Goal: Information Seeking & Learning: Learn about a topic

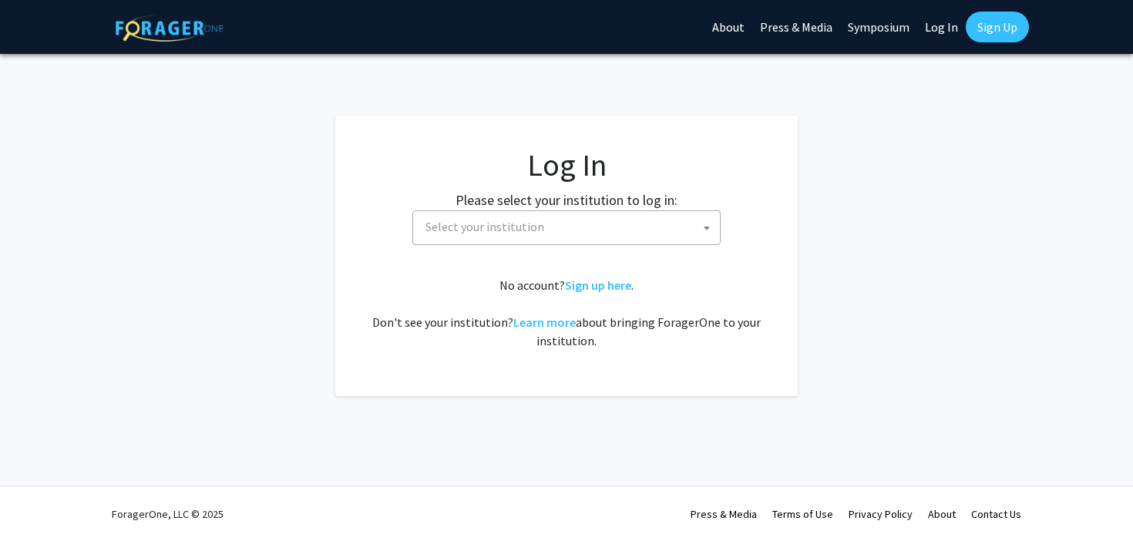
select select
click at [508, 237] on span "Select your institution" at bounding box center [569, 227] width 301 height 32
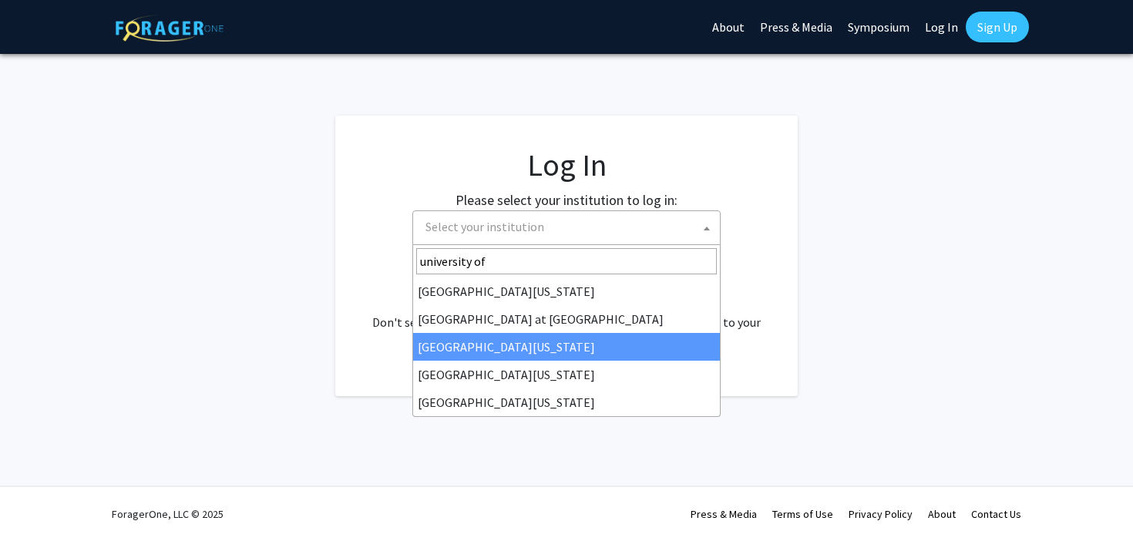
type input "university of"
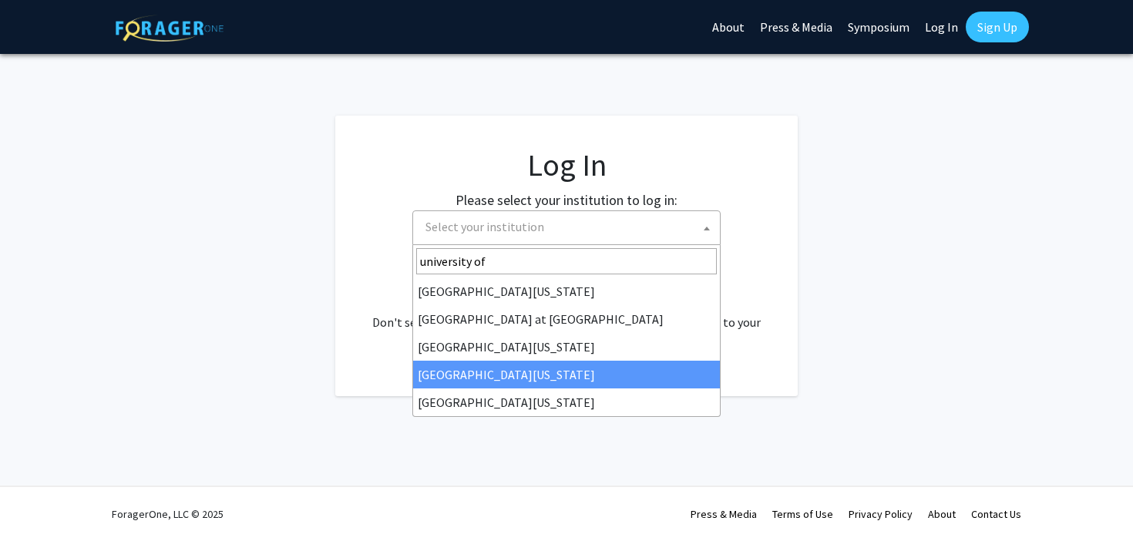
select select "31"
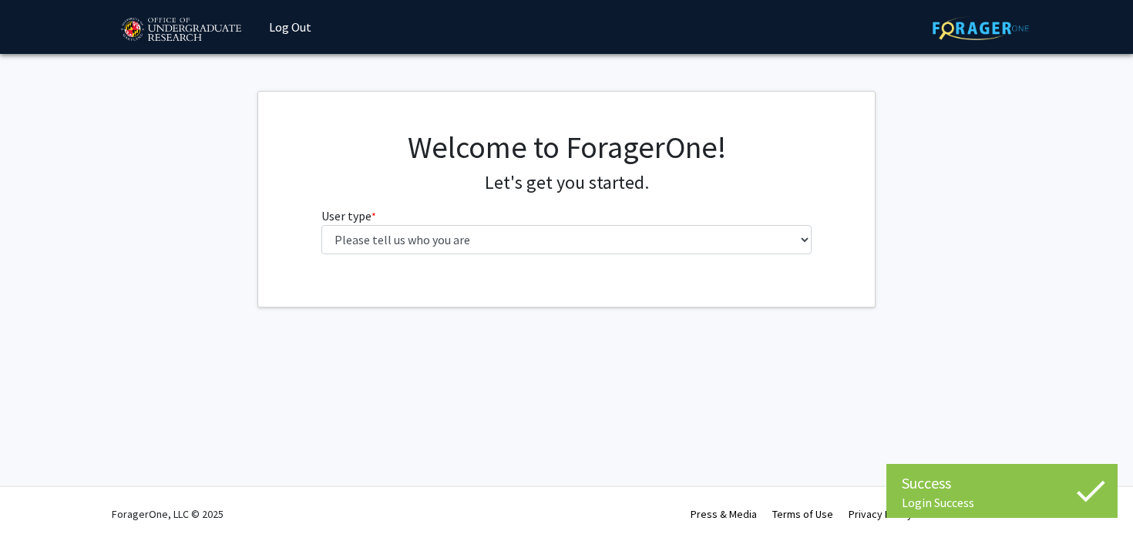
click at [365, 215] on label "User type * required" at bounding box center [349, 216] width 55 height 19
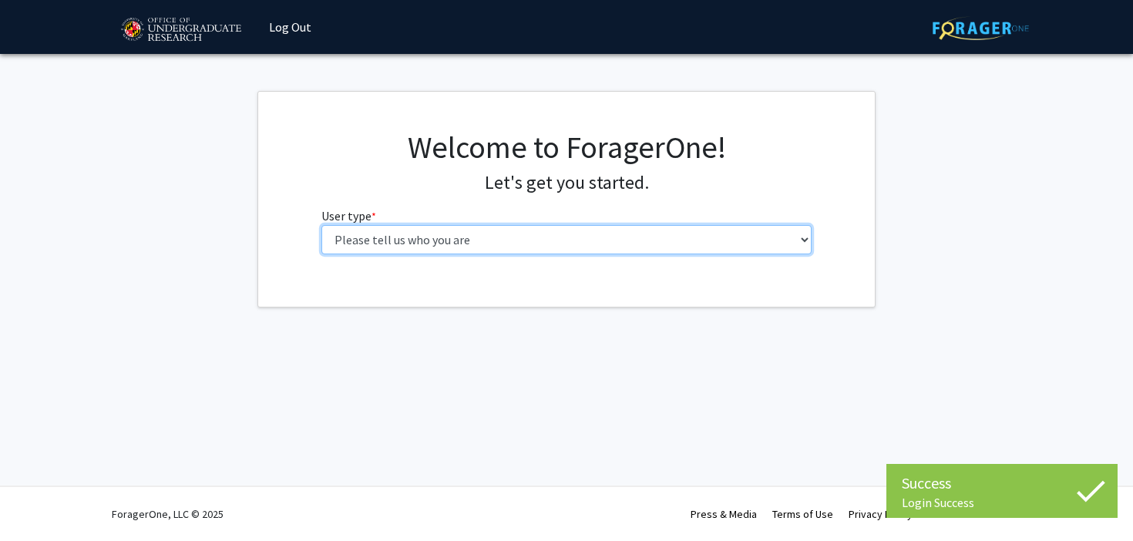
click at [365, 225] on select "Please tell us who you are Undergraduate Student Master's Student Doctoral Cand…" at bounding box center [567, 239] width 491 height 29
click at [379, 233] on select "Please tell us who you are Undergraduate Student Master's Student Doctoral Cand…" at bounding box center [567, 239] width 491 height 29
select select "1: undergrad"
click at [322, 225] on select "Please tell us who you are Undergraduate Student Master's Student Doctoral Cand…" at bounding box center [567, 239] width 491 height 29
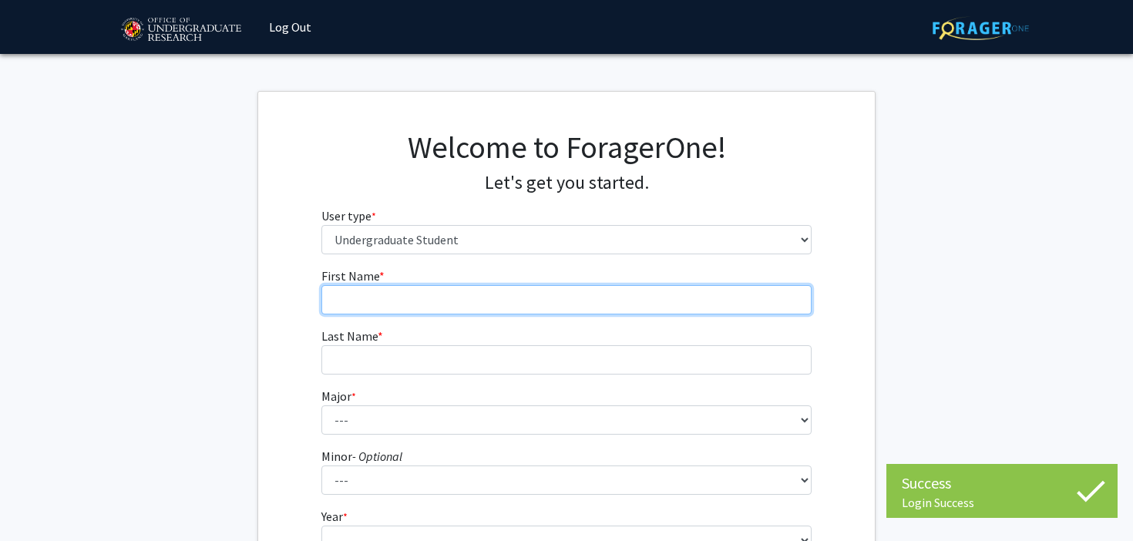
click at [527, 310] on input "First Name * required" at bounding box center [567, 299] width 491 height 29
type input "[PERSON_NAME]"
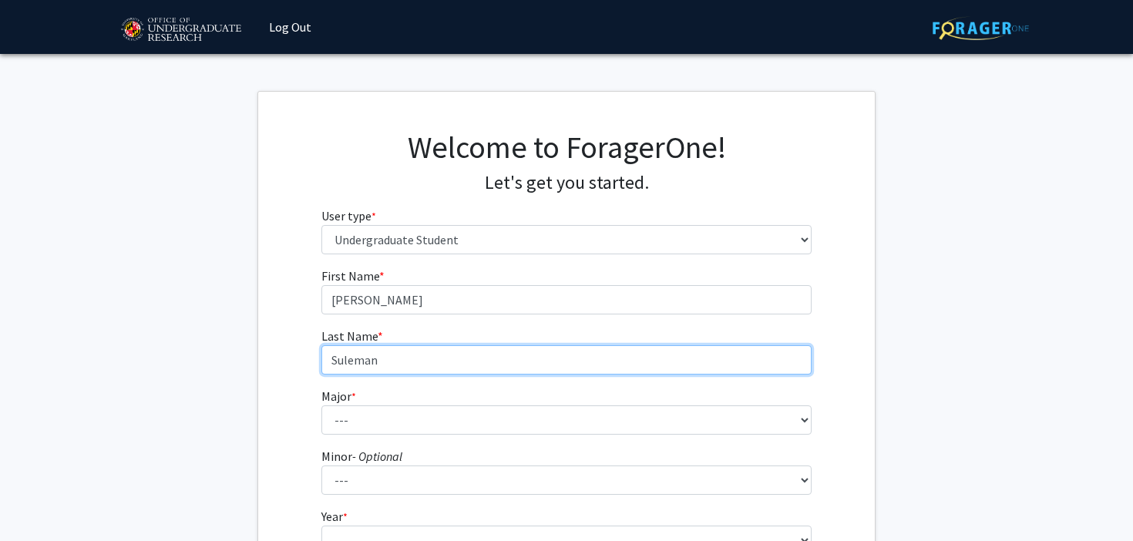
type input "Suleman"
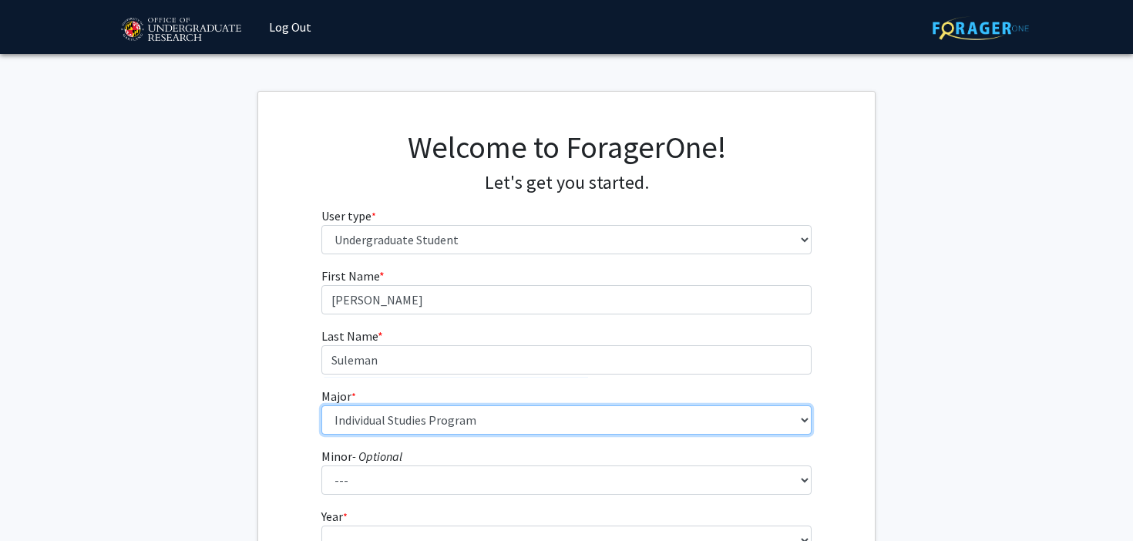
select select "56: 2357"
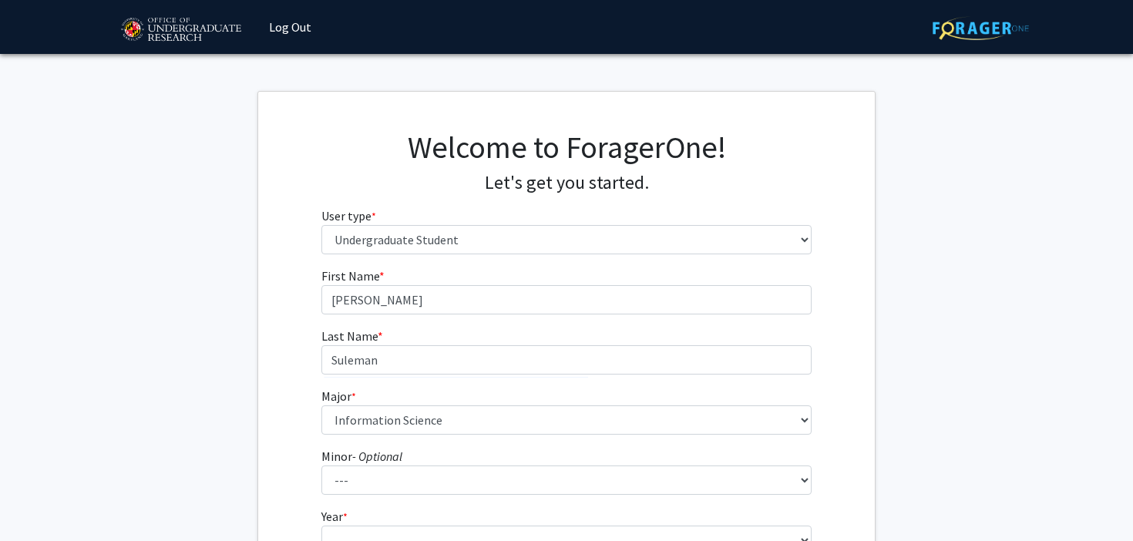
click at [516, 448] on fg-select "Minor - Optional --- Actuarial Mathematics Advanced Cybersecurity Experience fo…" at bounding box center [567, 471] width 491 height 48
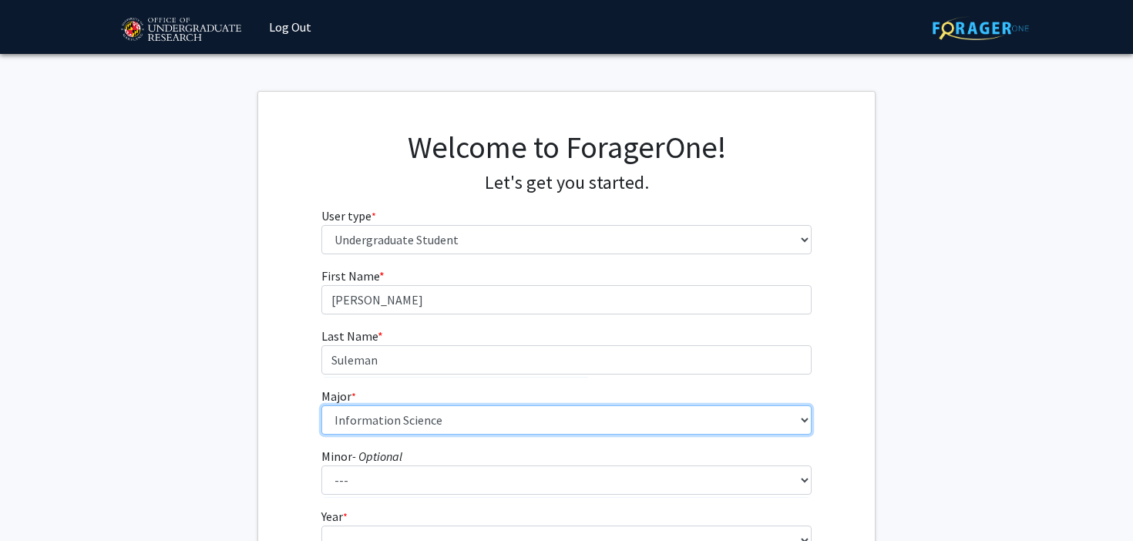
click at [489, 429] on select "--- Accounting Aerospace Engineering African American and Africana Studies Agri…" at bounding box center [567, 420] width 491 height 29
click at [322, 406] on select "--- Accounting Aerospace Engineering African American and Africana Studies Agri…" at bounding box center [567, 420] width 491 height 29
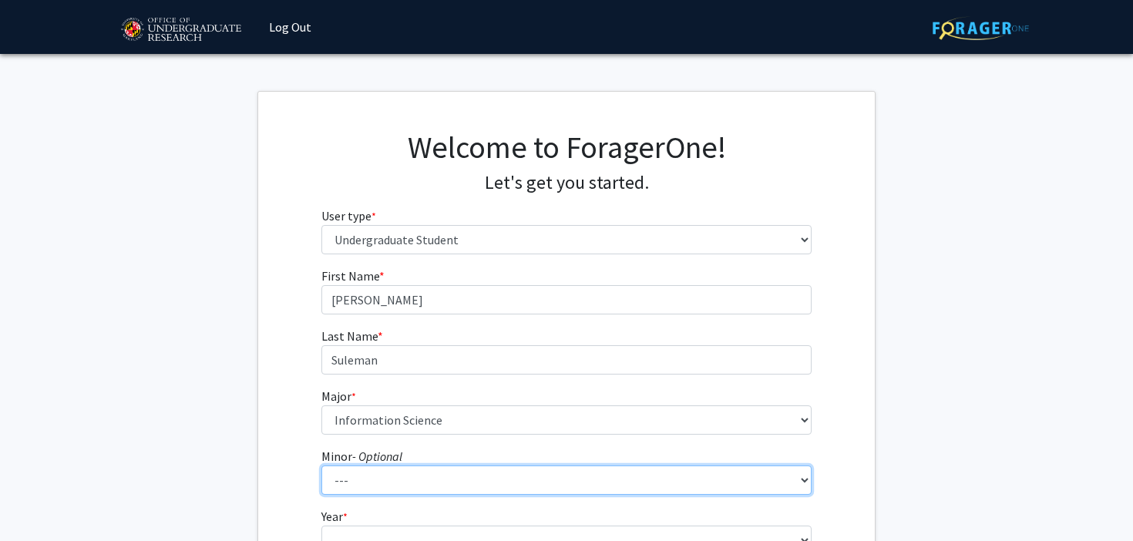
click at [475, 483] on select "--- Actuarial Mathematics Advanced Cybersecurity Experience for Students Africa…" at bounding box center [567, 480] width 491 height 29
select select "16: 1819"
click at [322, 466] on select "--- Actuarial Mathematics Advanced Cybersecurity Experience for Students Africa…" at bounding box center [567, 480] width 491 height 29
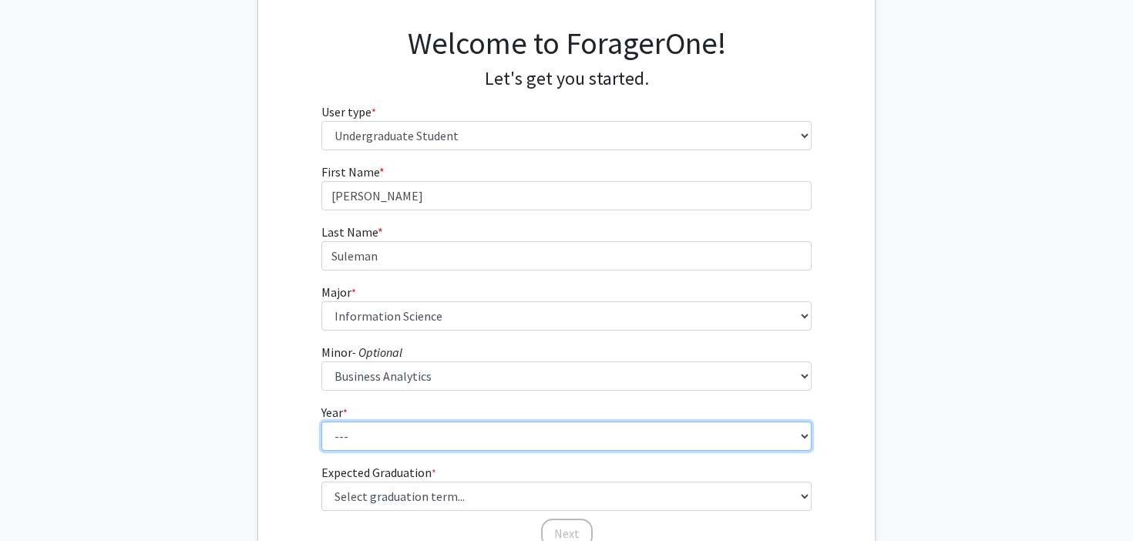
click at [413, 429] on select "--- First-year Sophomore Junior Senior Postbaccalaureate Certificate" at bounding box center [567, 436] width 491 height 29
select select "4: senior"
click at [322, 422] on select "--- First-year Sophomore Junior Senior Postbaccalaureate Certificate" at bounding box center [567, 436] width 491 height 29
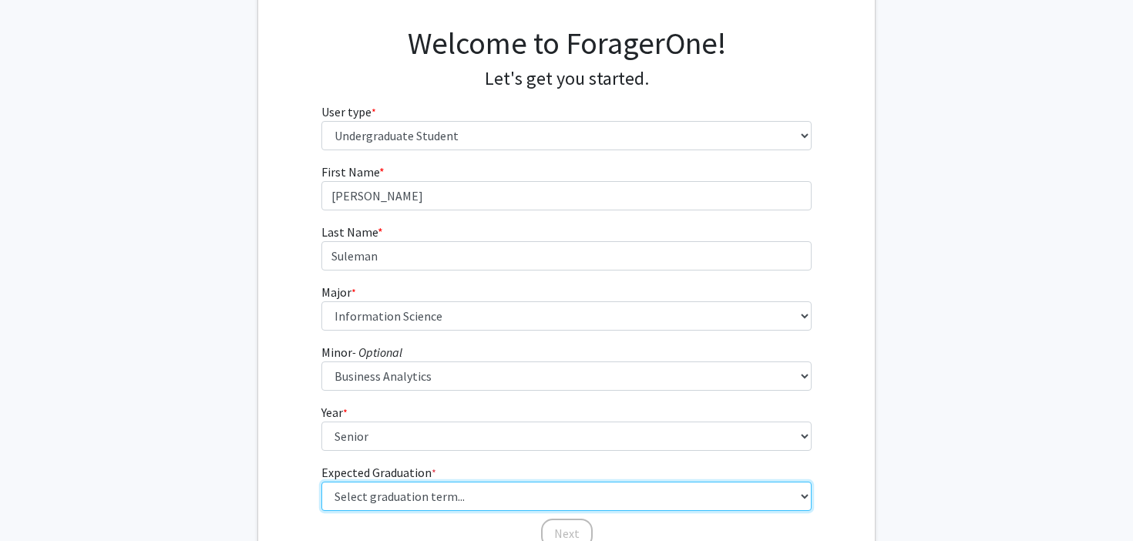
click at [405, 497] on select "Select graduation term... Spring 2025 Summer 2025 Fall 2025 Winter 2025 Spring …" at bounding box center [567, 496] width 491 height 29
select select "5: spring_2026"
click at [322, 482] on select "Select graduation term... Spring 2025 Summer 2025 Fall 2025 Winter 2025 Spring …" at bounding box center [567, 496] width 491 height 29
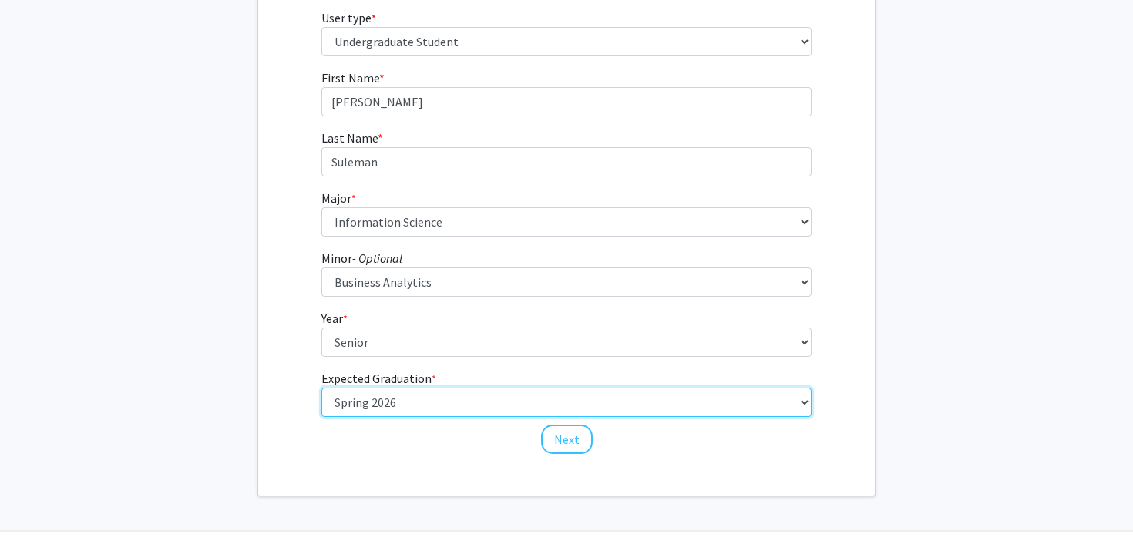
scroll to position [212, 0]
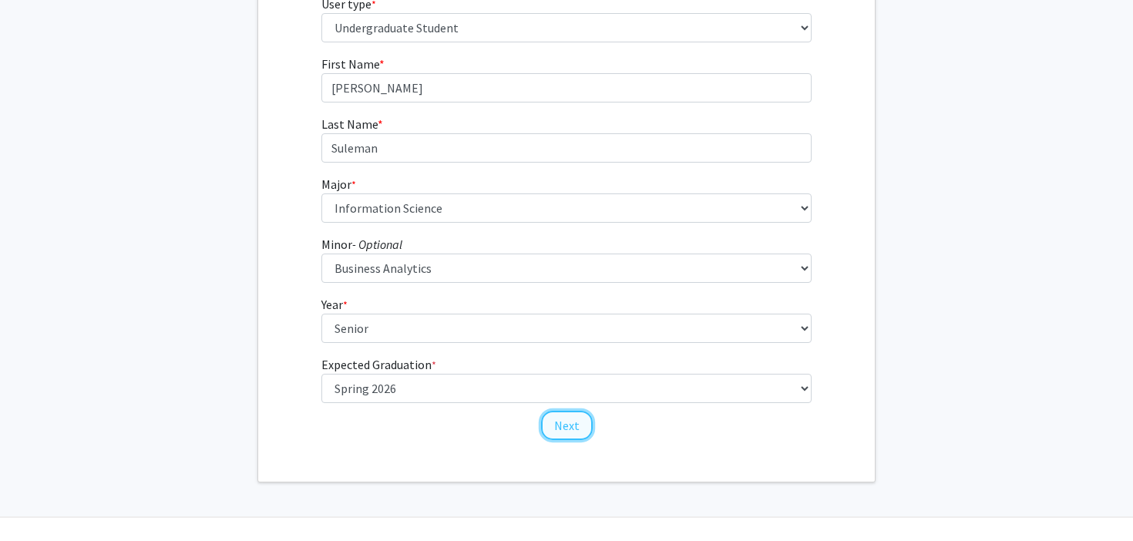
click at [562, 429] on button "Next" at bounding box center [567, 425] width 52 height 29
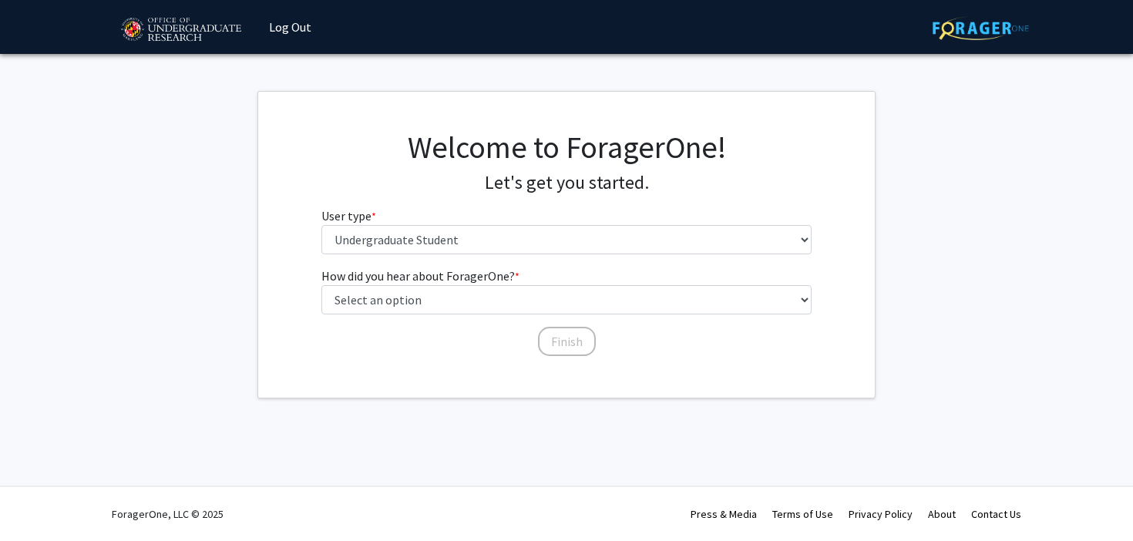
scroll to position [0, 0]
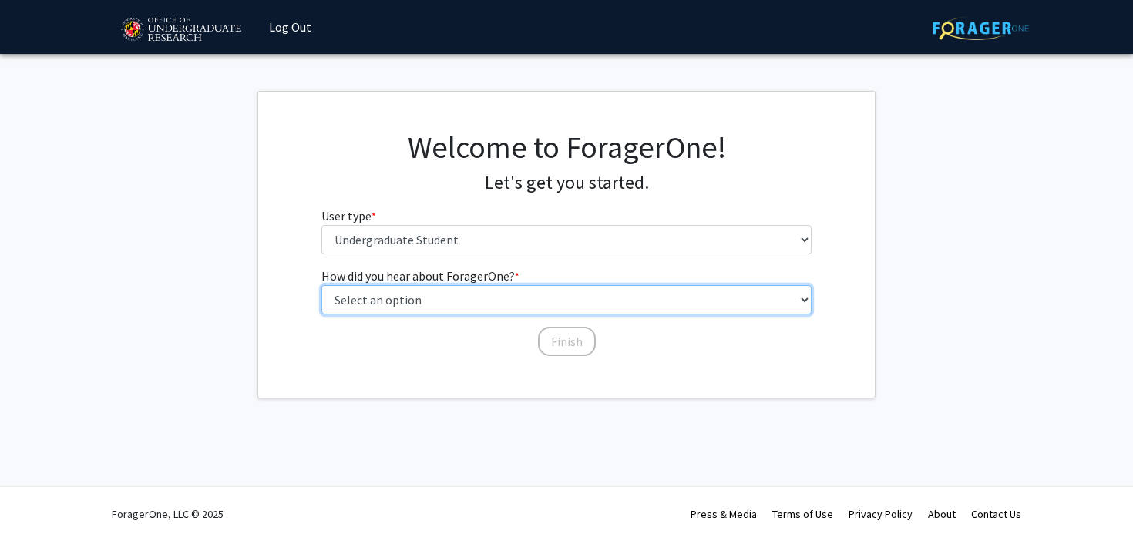
click at [520, 289] on select "Select an option Peer/student recommendation Faculty/staff recommendation Unive…" at bounding box center [567, 299] width 491 height 29
click at [470, 312] on select "Select an option Peer/student recommendation Faculty/staff recommendation Unive…" at bounding box center [567, 299] width 491 height 29
select select "3: university_website"
click at [322, 285] on select "Select an option Peer/student recommendation Faculty/staff recommendation Unive…" at bounding box center [567, 299] width 491 height 29
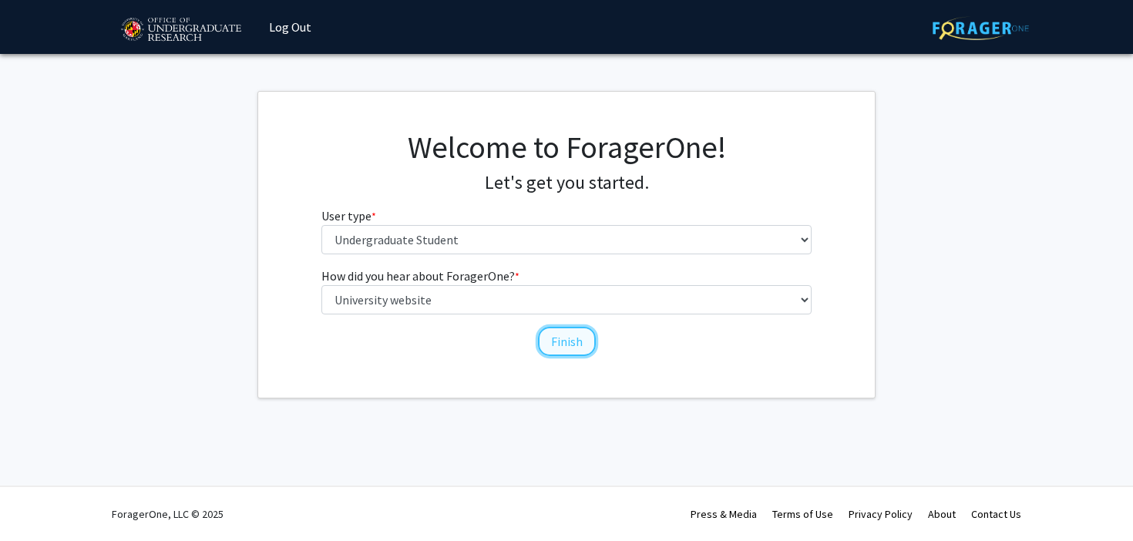
click at [574, 344] on button "Finish" at bounding box center [567, 341] width 58 height 29
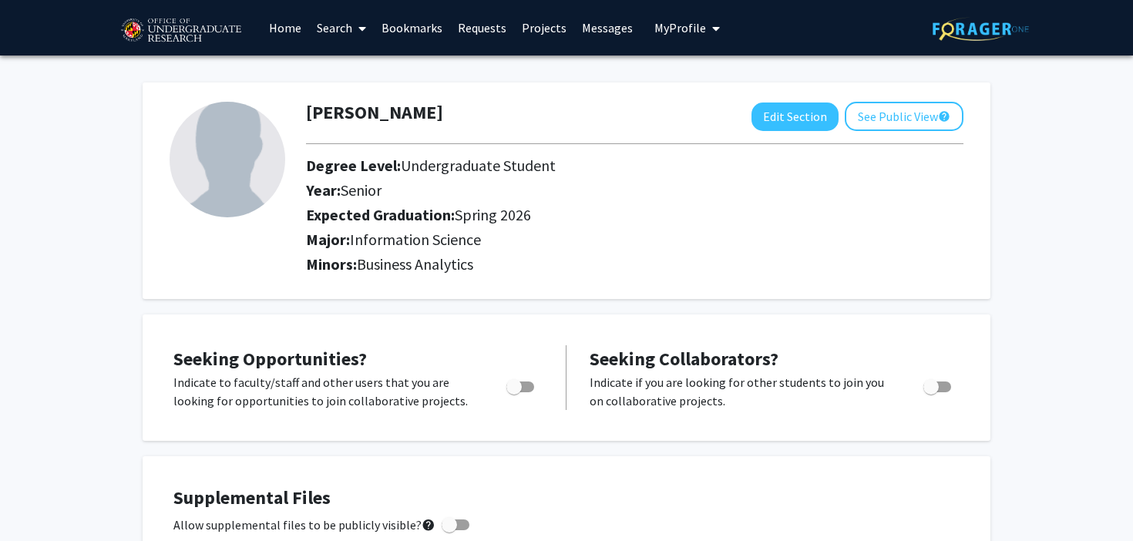
click at [355, 21] on span at bounding box center [359, 29] width 14 height 54
click at [375, 94] on span "Students" at bounding box center [356, 101] width 94 height 31
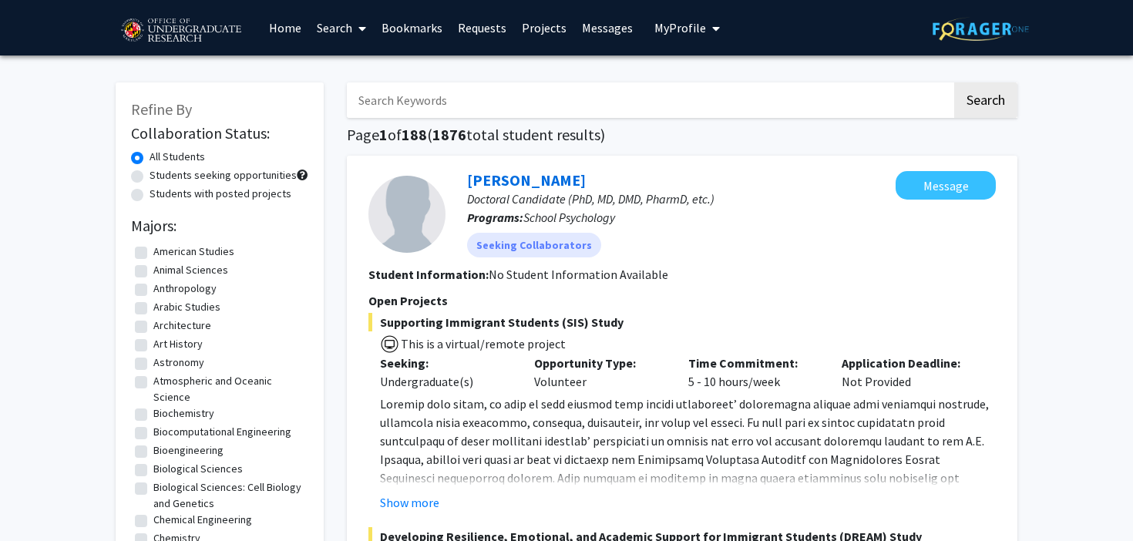
scroll to position [731, 0]
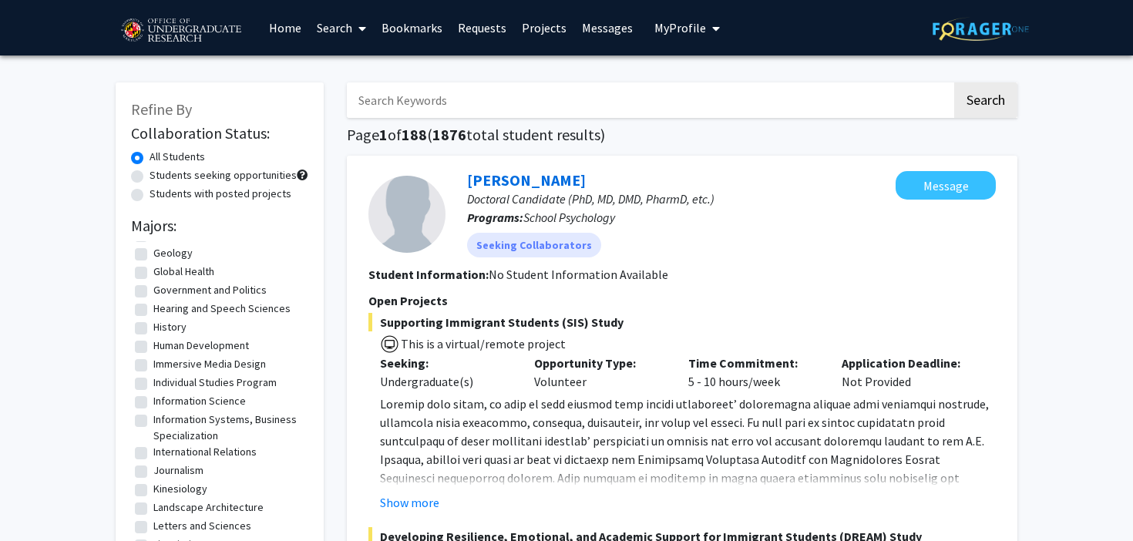
click at [223, 409] on label "Information Science" at bounding box center [199, 401] width 93 height 16
click at [163, 403] on input "Information Science" at bounding box center [158, 398] width 10 height 10
checkbox input "true"
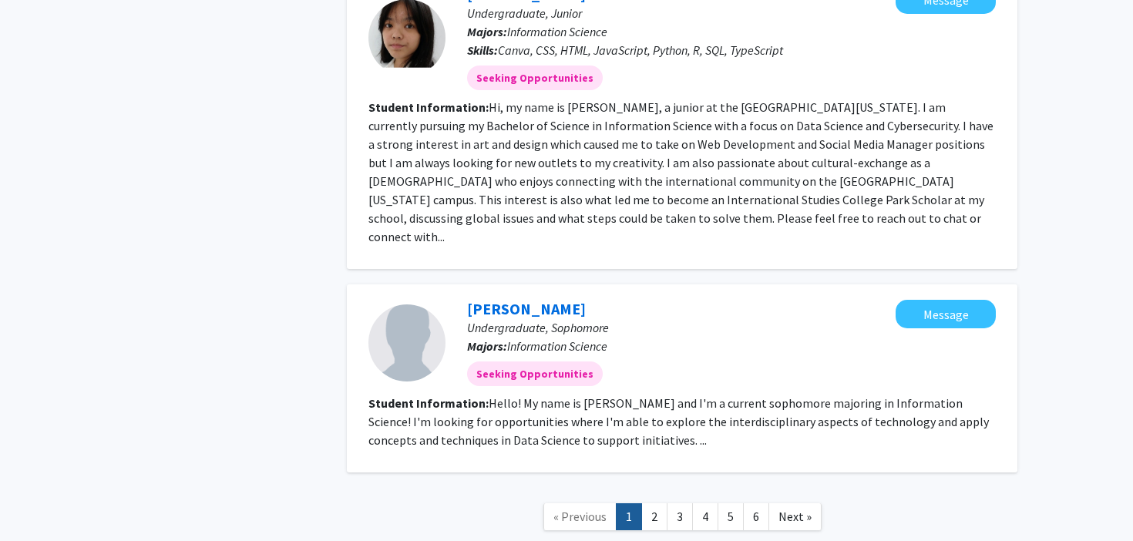
scroll to position [1916, 0]
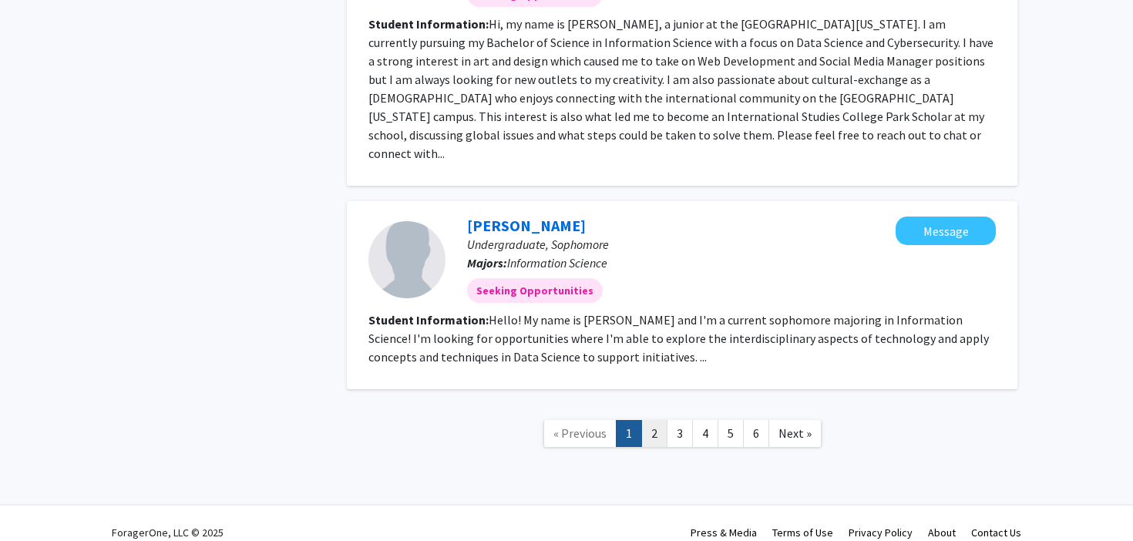
click at [657, 420] on link "2" at bounding box center [655, 433] width 26 height 27
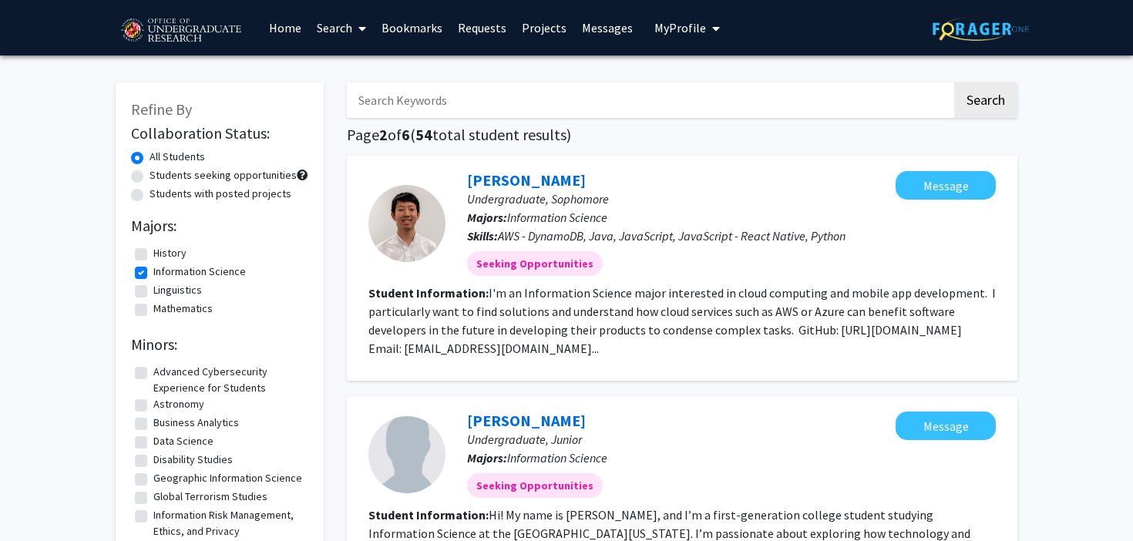
click at [258, 197] on label "Students with posted projects" at bounding box center [221, 194] width 142 height 16
click at [160, 196] on input "Students with posted projects" at bounding box center [155, 191] width 10 height 10
radio input "true"
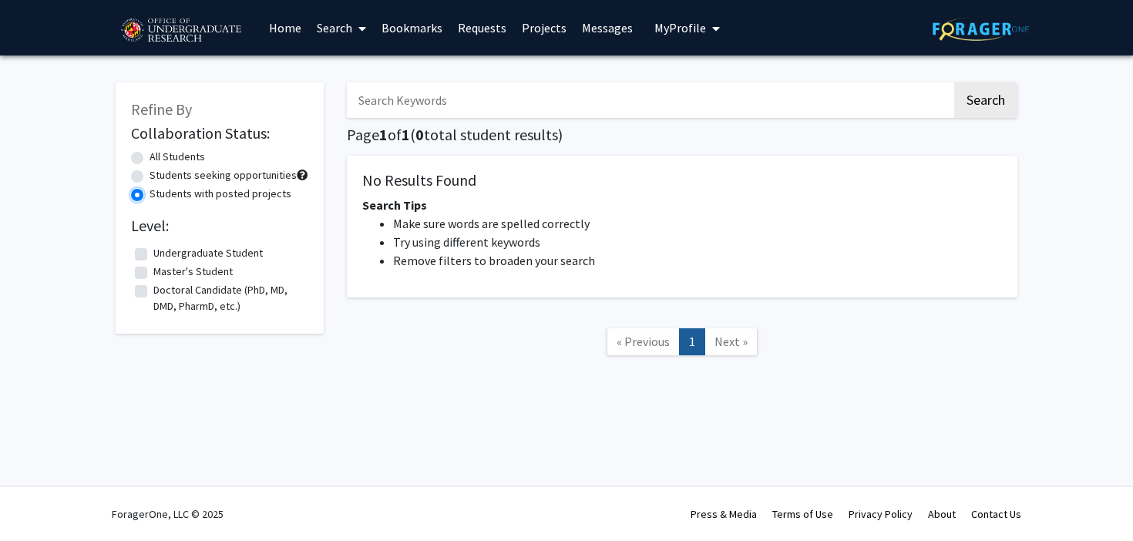
radio input "true"
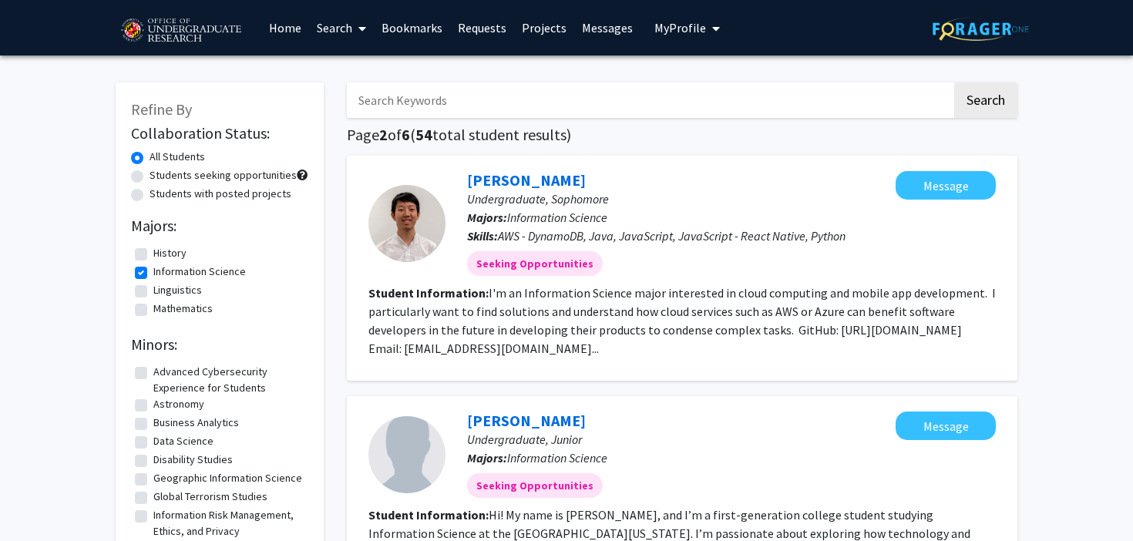
click at [291, 37] on link "Home" at bounding box center [285, 28] width 48 height 54
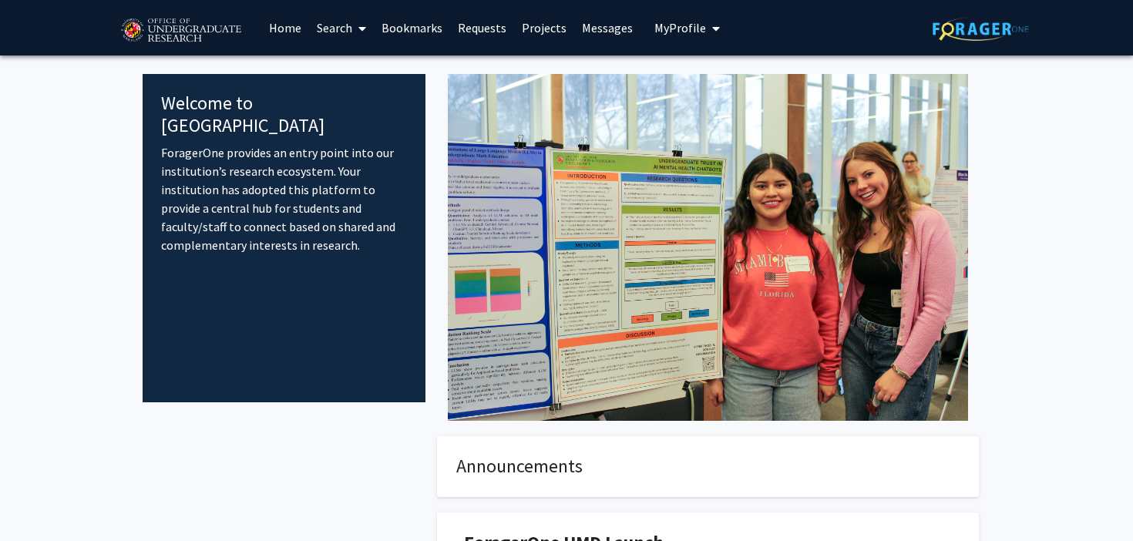
click at [347, 12] on link "Search" at bounding box center [341, 28] width 65 height 54
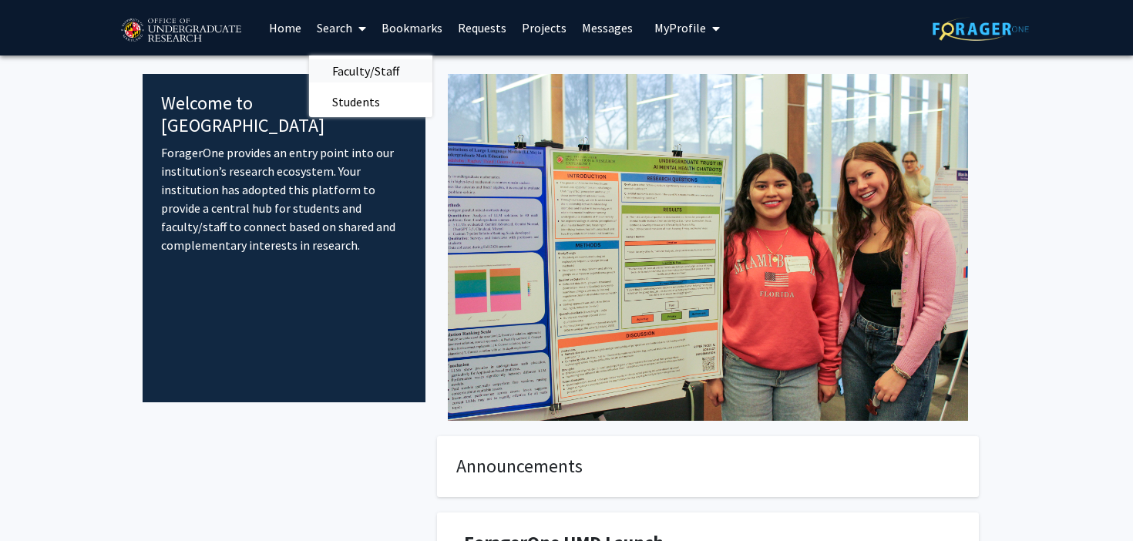
click at [380, 74] on span "Faculty/Staff" at bounding box center [365, 71] width 113 height 31
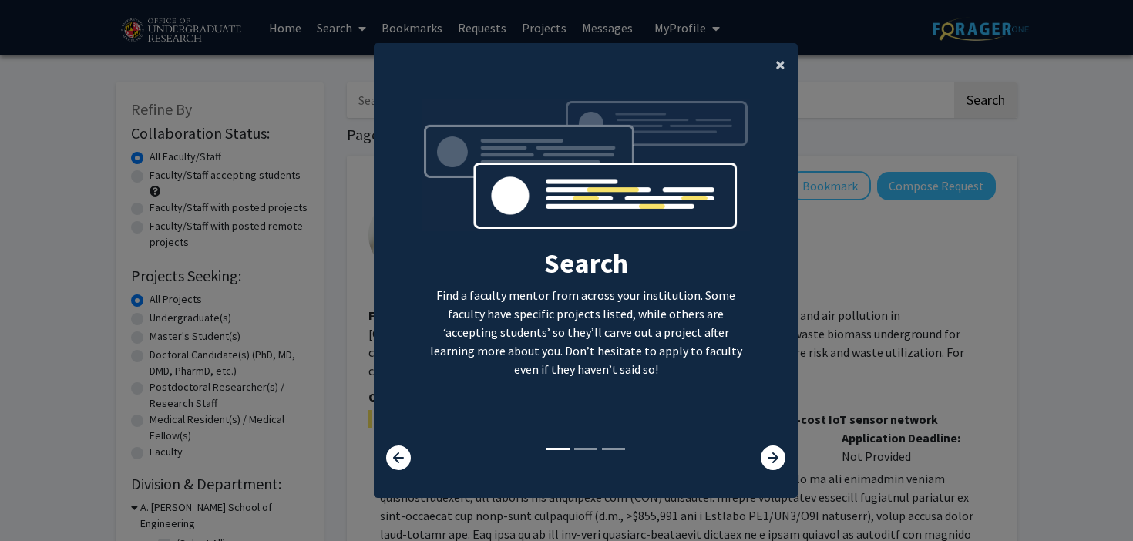
click at [783, 76] on span "×" at bounding box center [781, 64] width 10 height 24
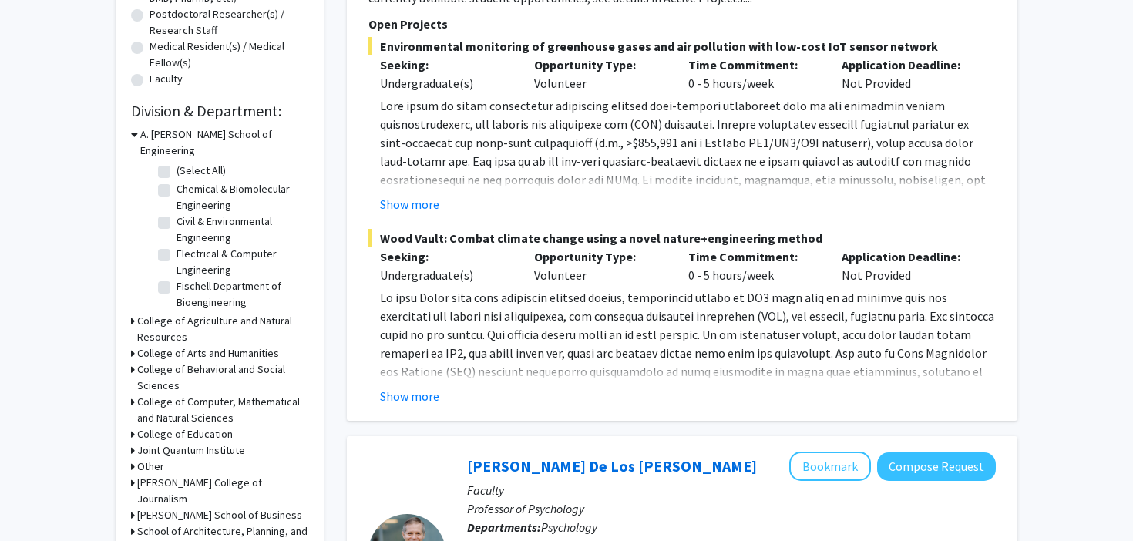
scroll to position [376, 0]
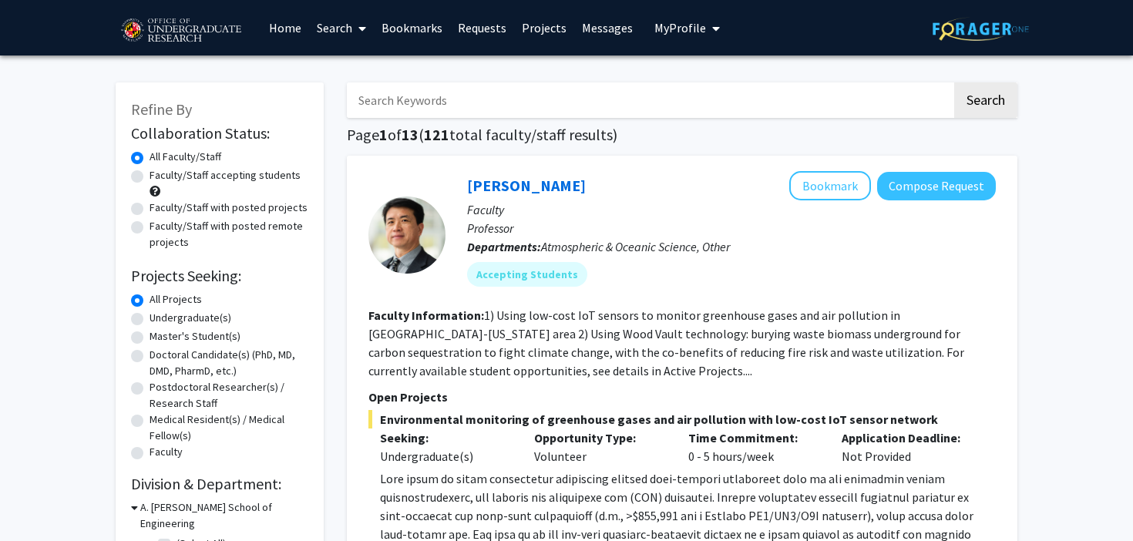
click at [180, 319] on label "Undergraduate(s)" at bounding box center [191, 318] width 82 height 16
click at [160, 319] on input "Undergraduate(s)" at bounding box center [155, 315] width 10 height 10
radio input "true"
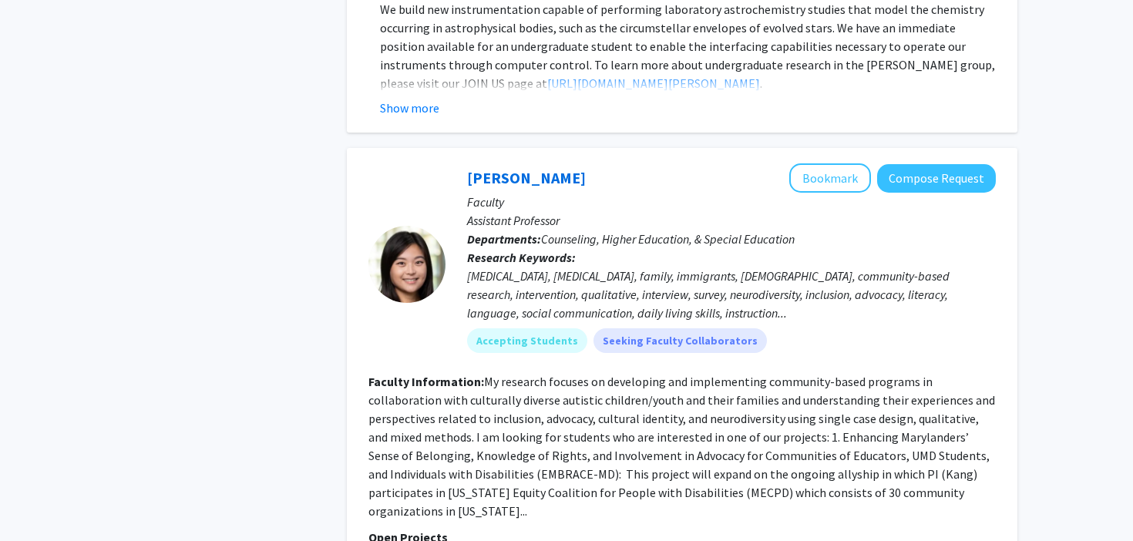
scroll to position [6825, 0]
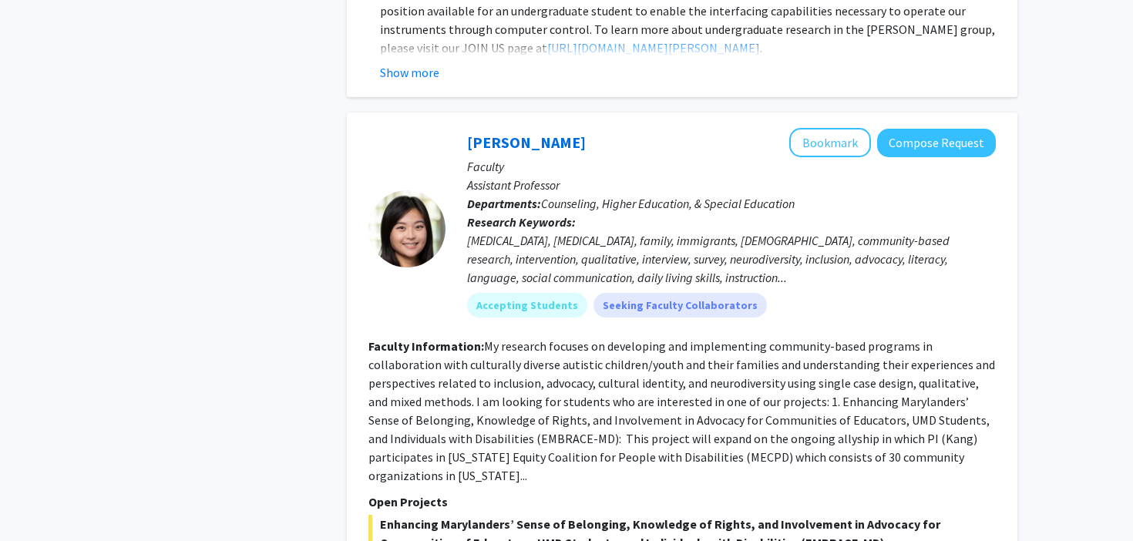
scroll to position [6773, 0]
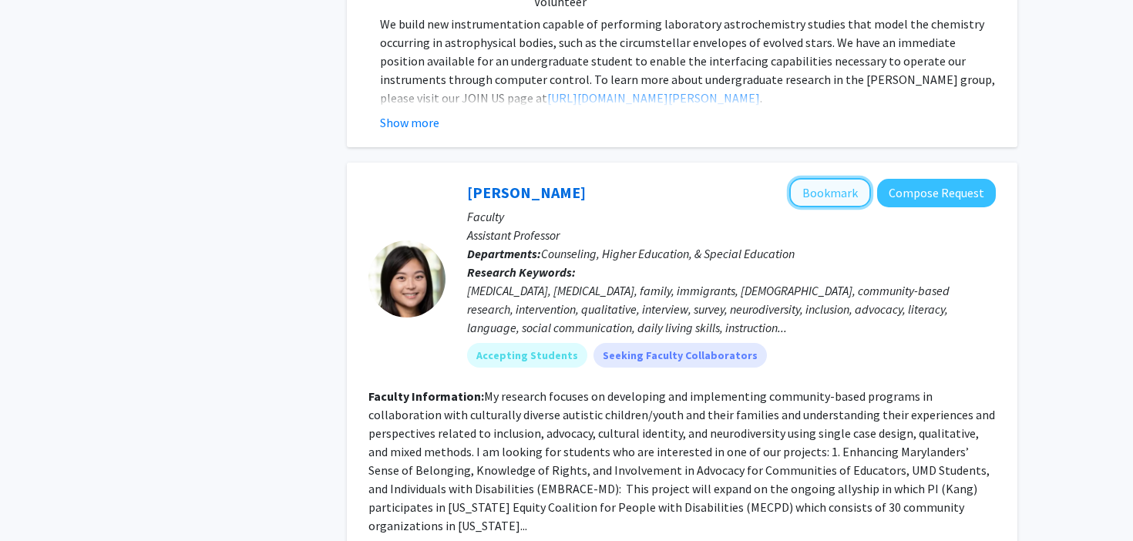
click at [864, 178] on button "Bookmark" at bounding box center [831, 192] width 82 height 29
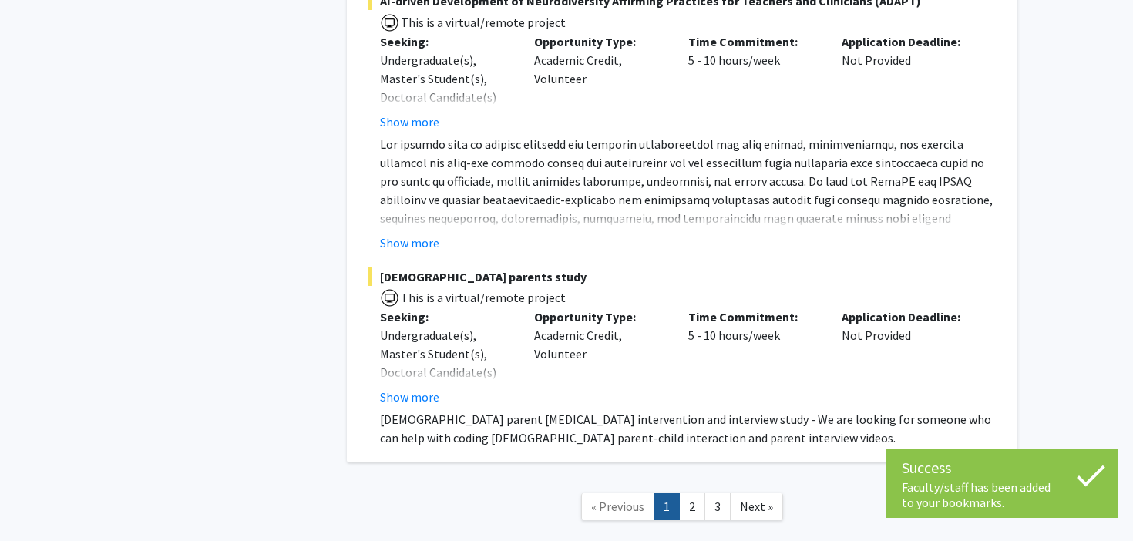
scroll to position [7603, 0]
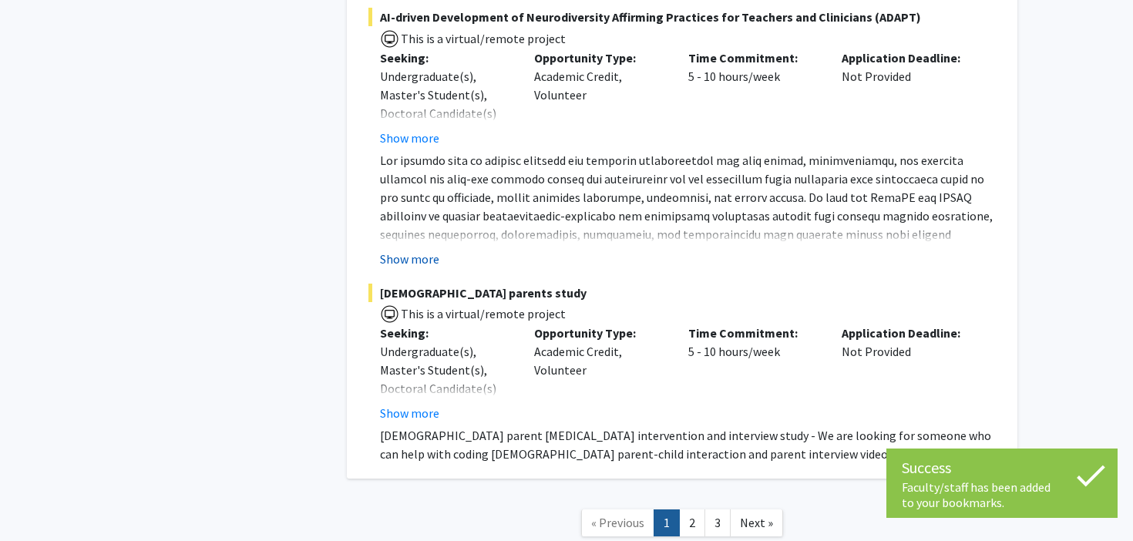
click at [426, 250] on button "Show more" at bounding box center [409, 259] width 59 height 19
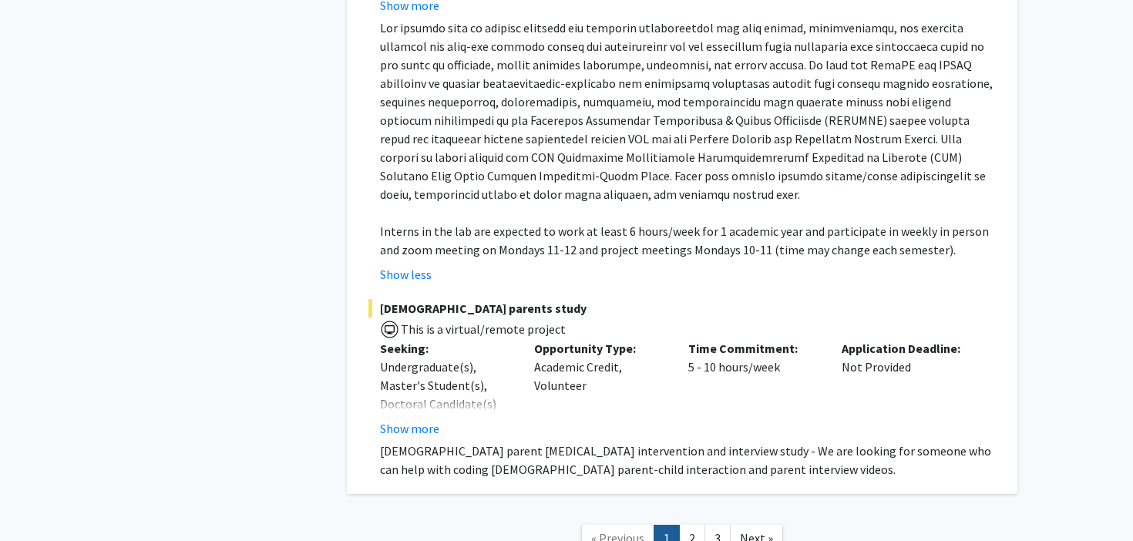
scroll to position [7737, 0]
click at [696, 524] on link "2" at bounding box center [692, 537] width 26 height 27
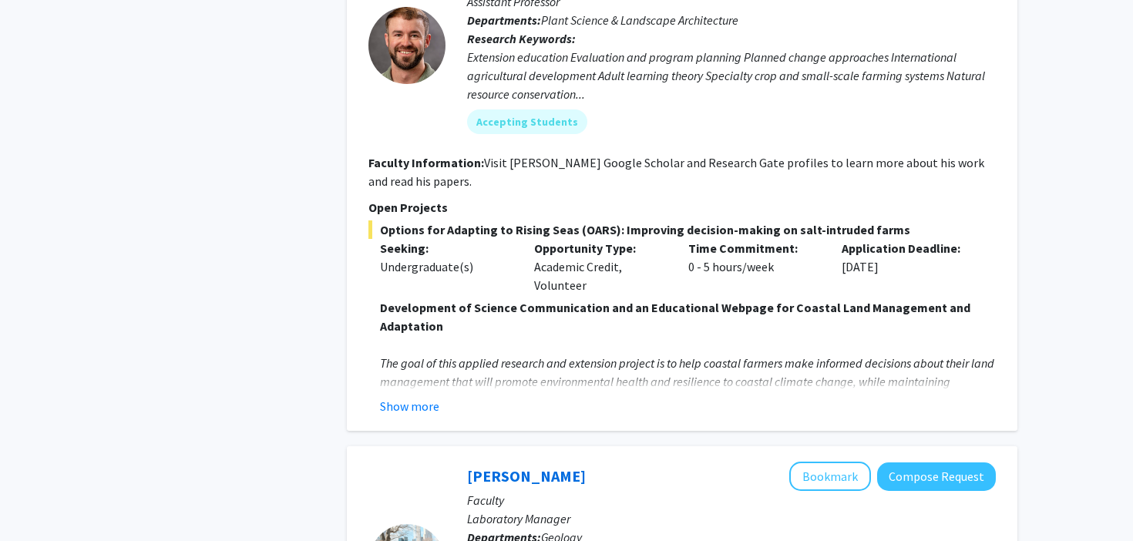
scroll to position [1309, 0]
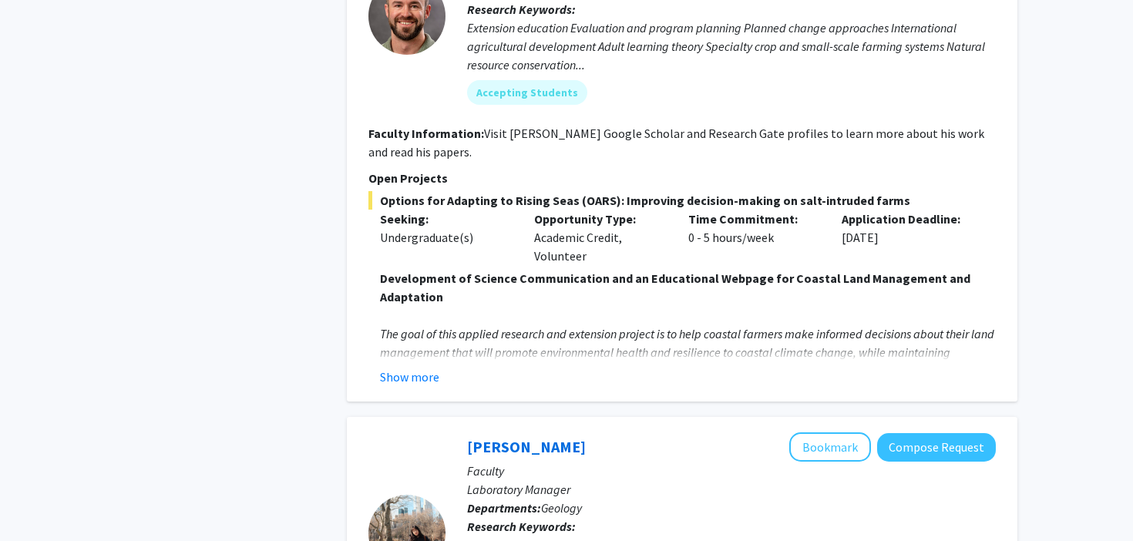
click at [736, 326] on em "The goal of this applied research and extension project is to help coastal farm…" at bounding box center [687, 352] width 615 height 52
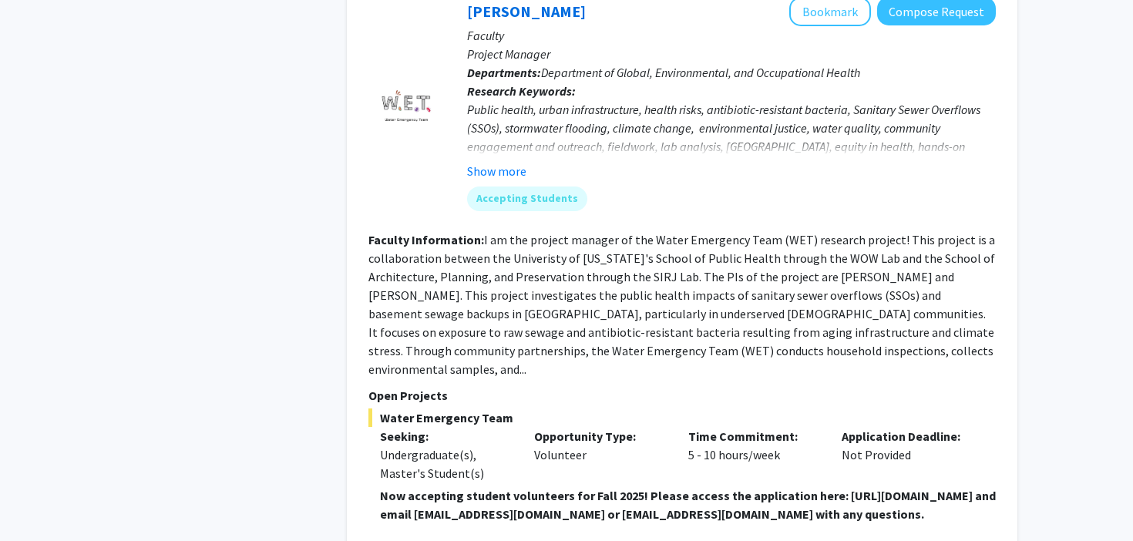
scroll to position [3330, 0]
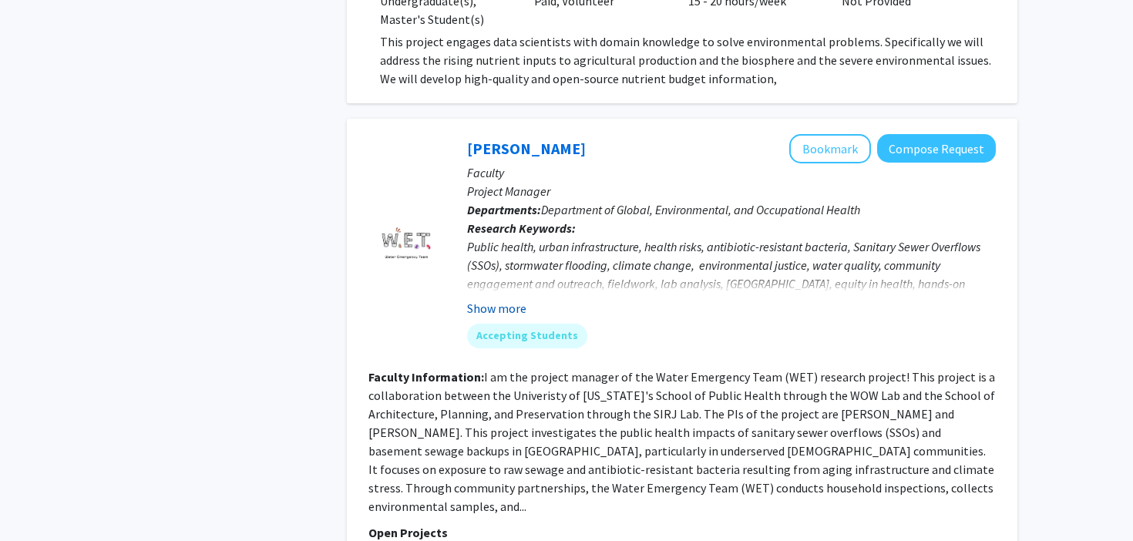
click at [490, 299] on button "Show more" at bounding box center [496, 308] width 59 height 19
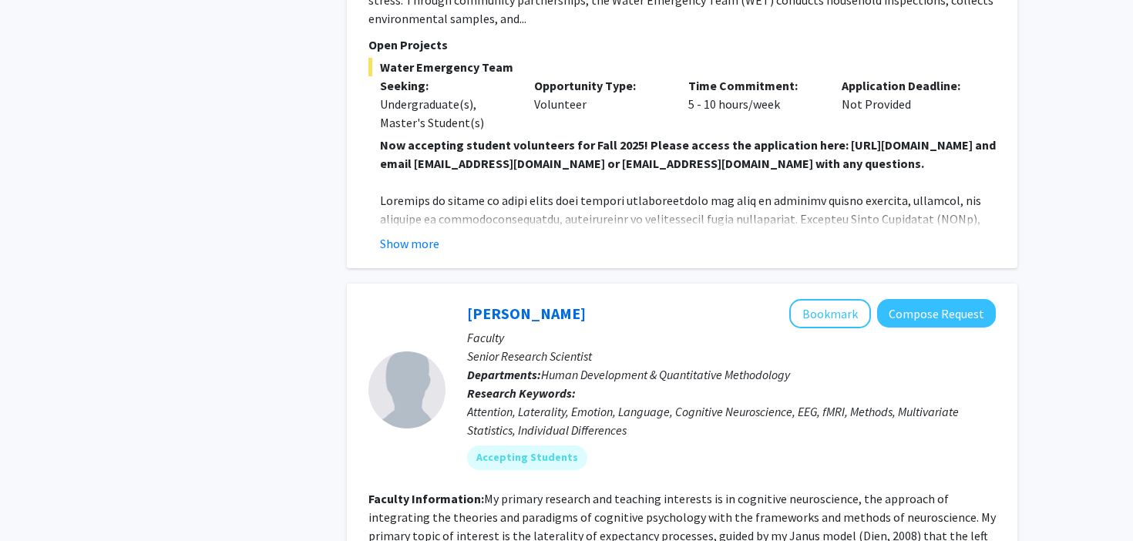
scroll to position [3838, 0]
